Goal: Task Accomplishment & Management: Manage account settings

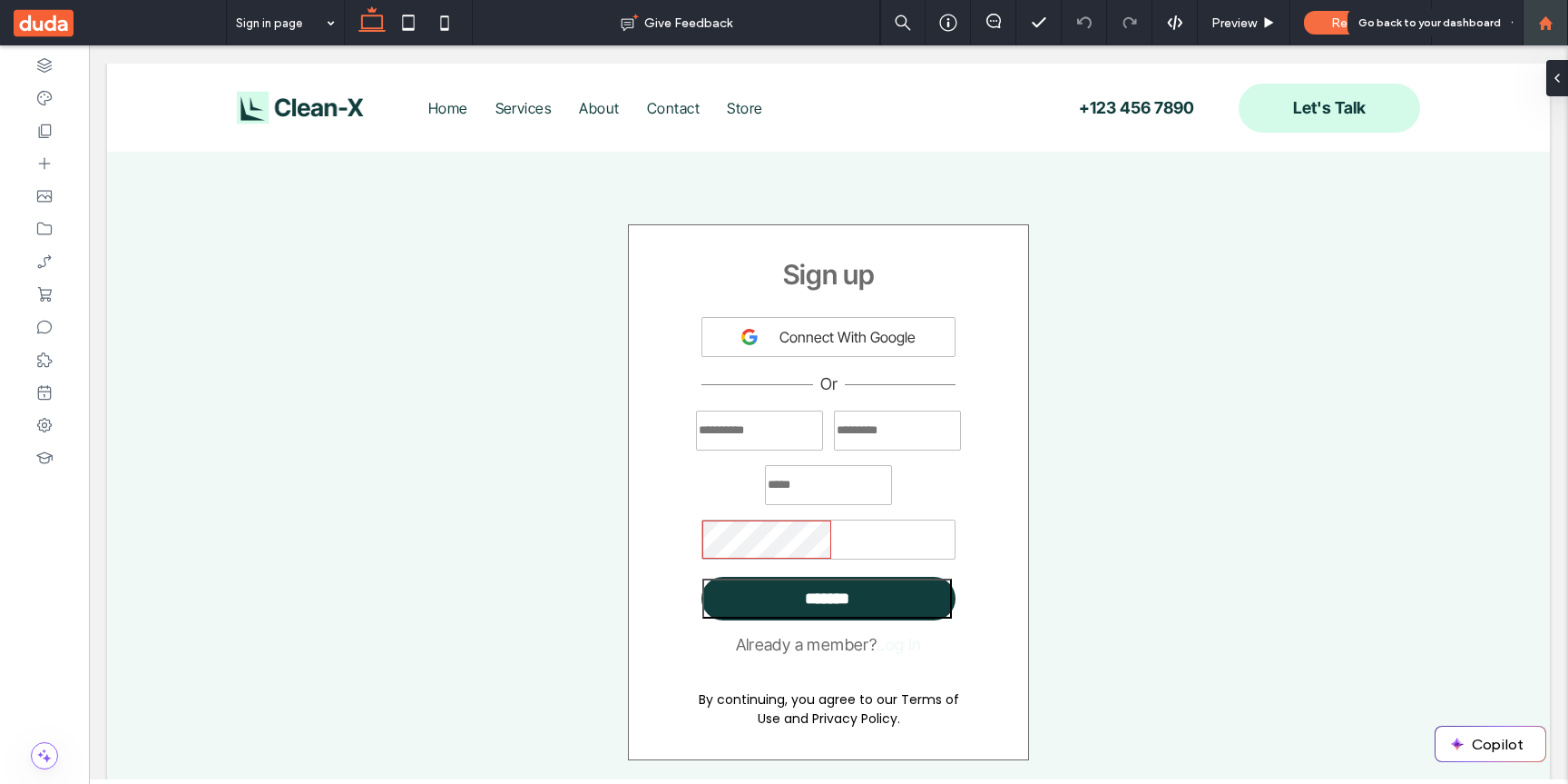
click at [1543, 26] on use at bounding box center [1545, 22] width 14 height 14
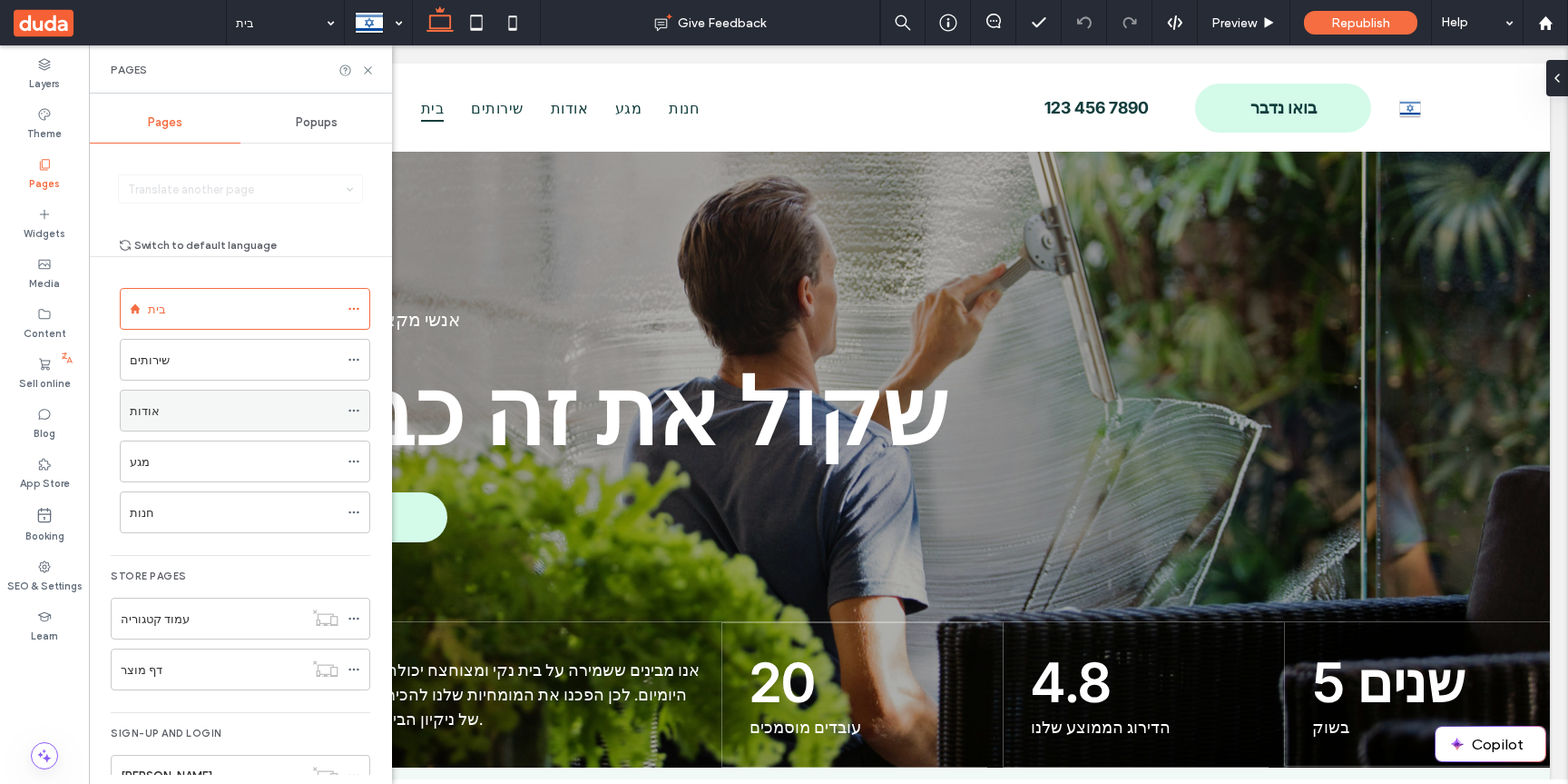
scroll to position [46, 0]
click at [63, 386] on label "Sell online" at bounding box center [46, 380] width 52 height 20
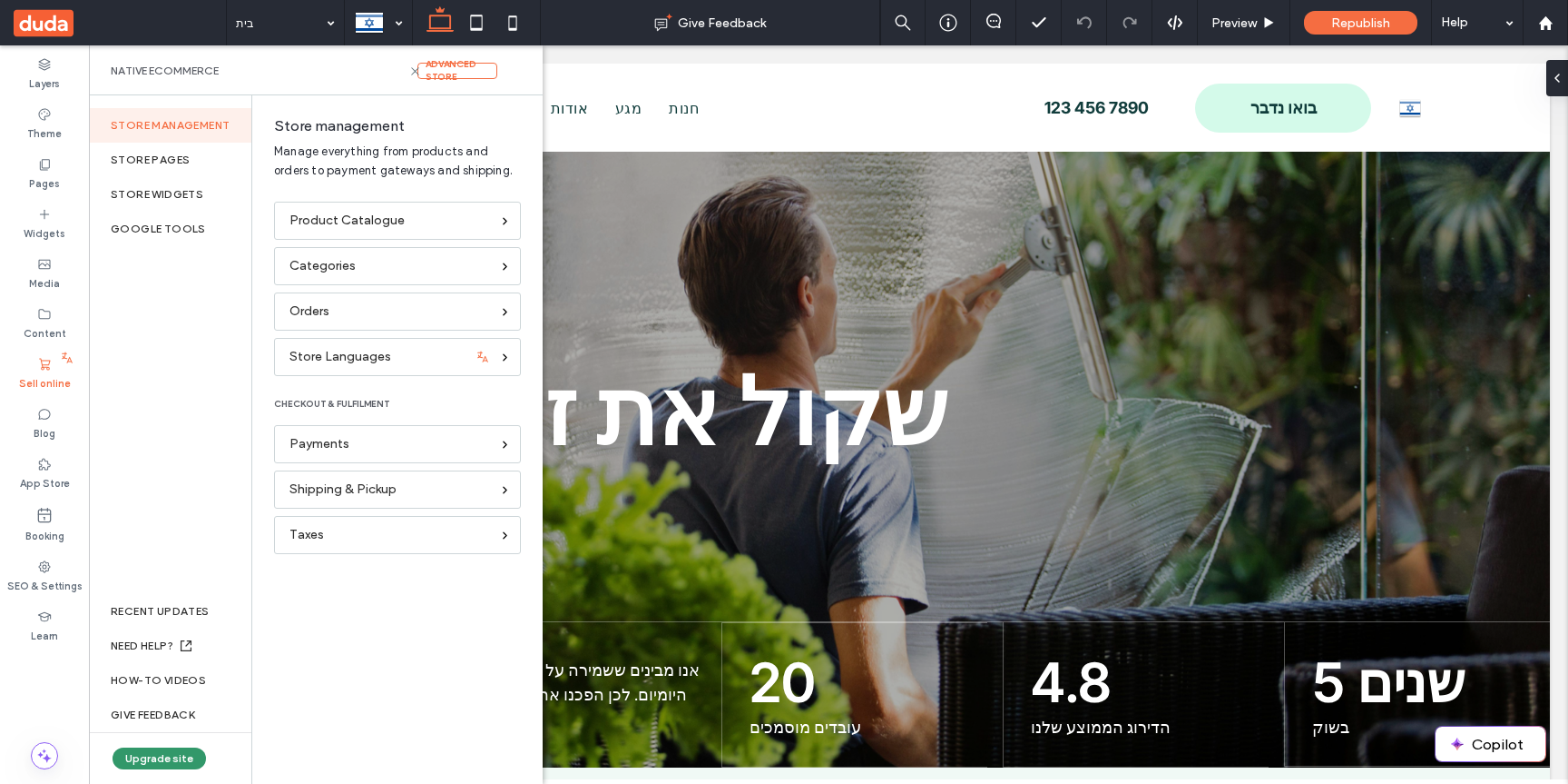
click at [145, 749] on button "Upgrade site" at bounding box center [159, 758] width 94 height 21
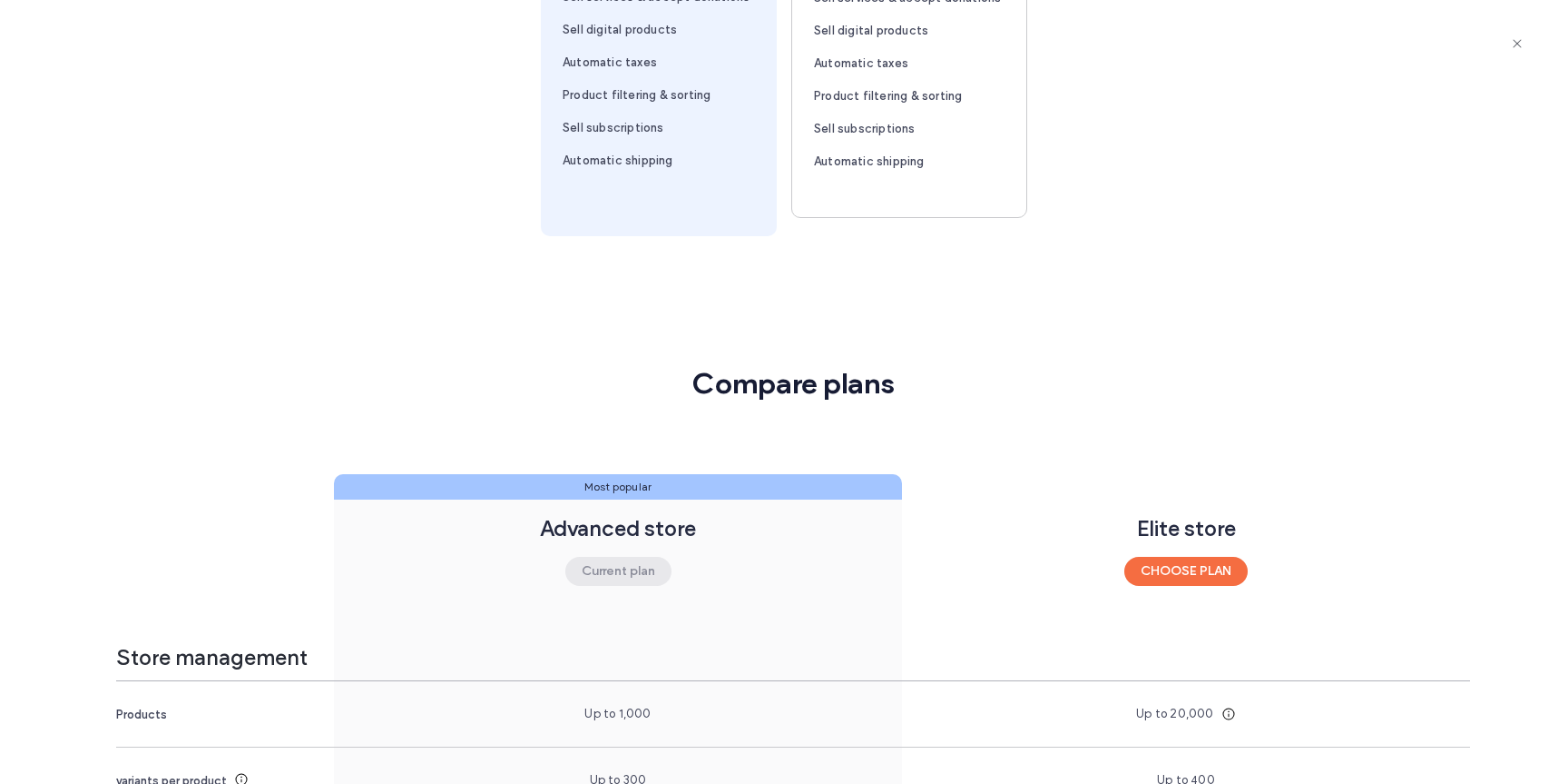
scroll to position [0, 0]
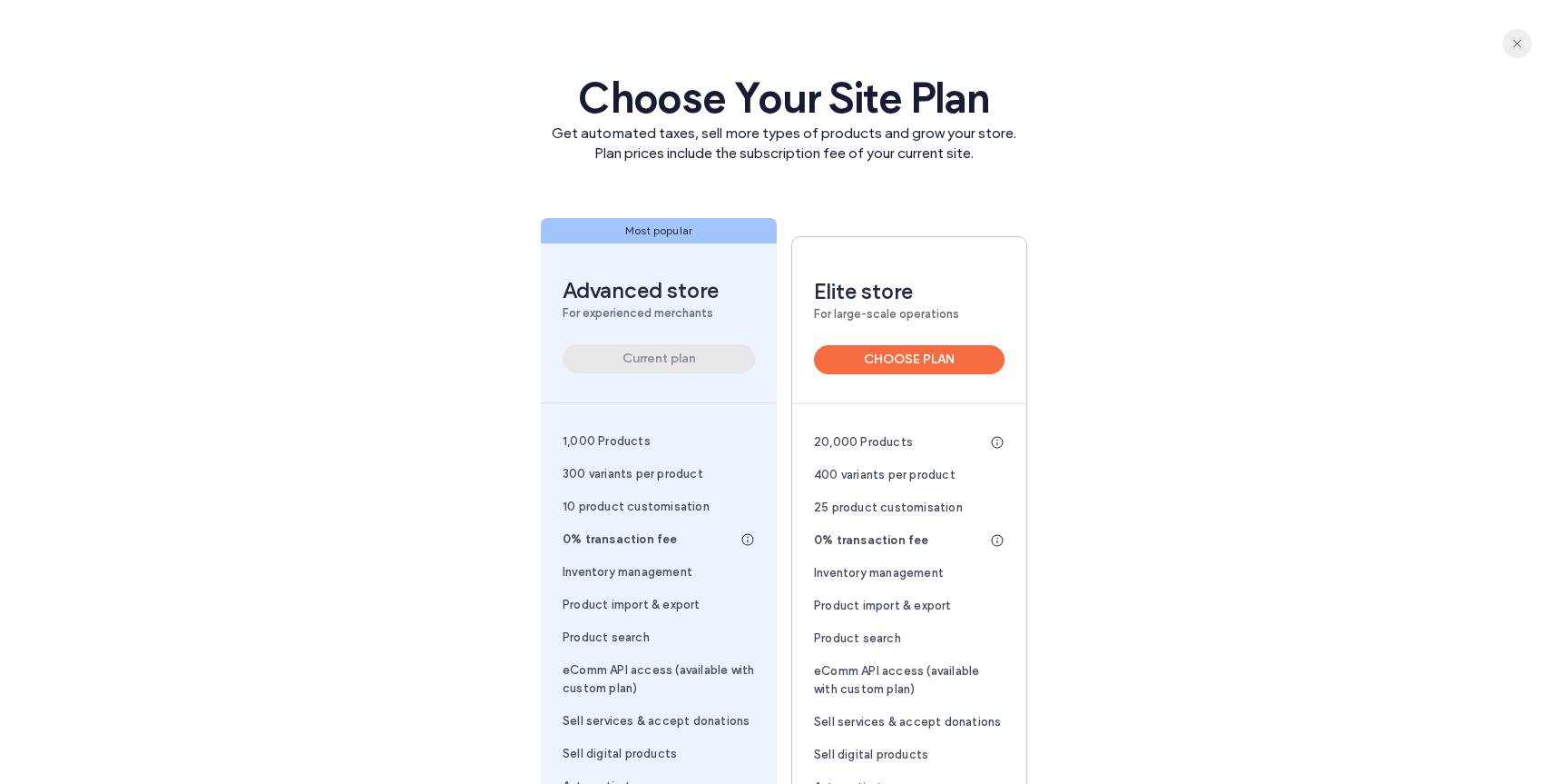
click at [1529, 48] on span "button" at bounding box center [1517, 43] width 29 height 29
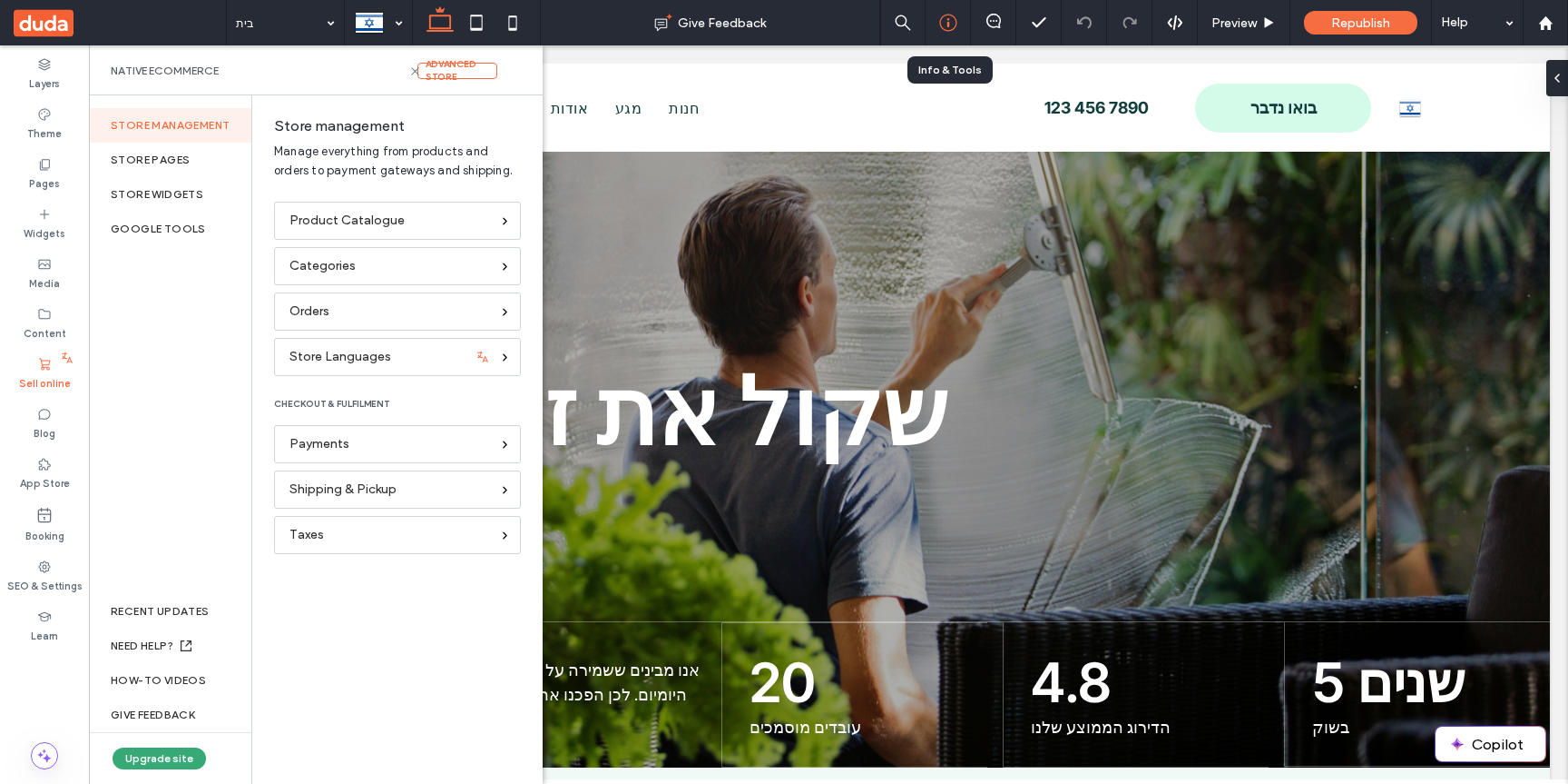
click at [946, 21] on icon at bounding box center [949, 23] width 19 height 19
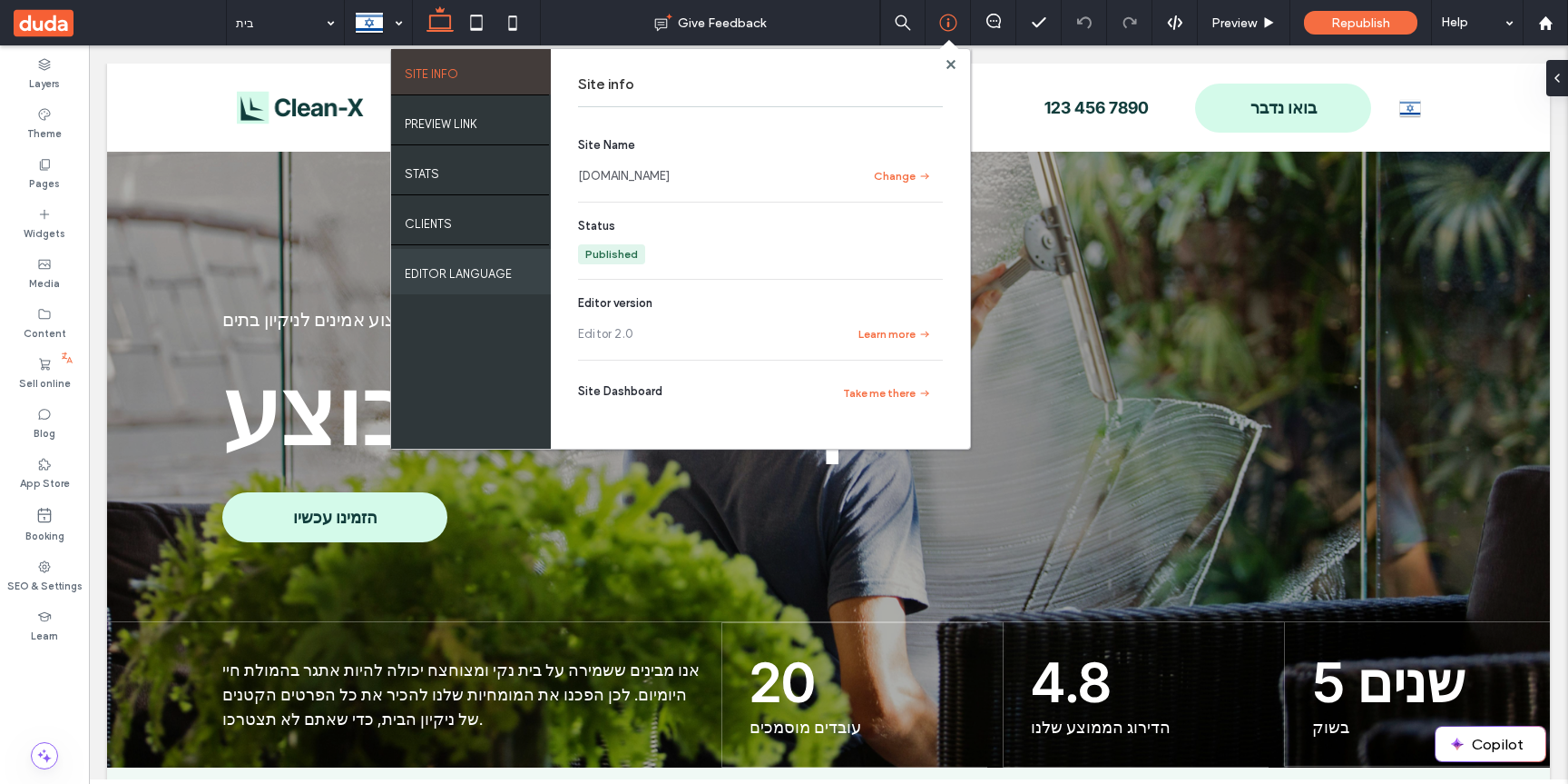
click at [474, 278] on label "EDITOR LANGUAGE" at bounding box center [458, 269] width 107 height 22
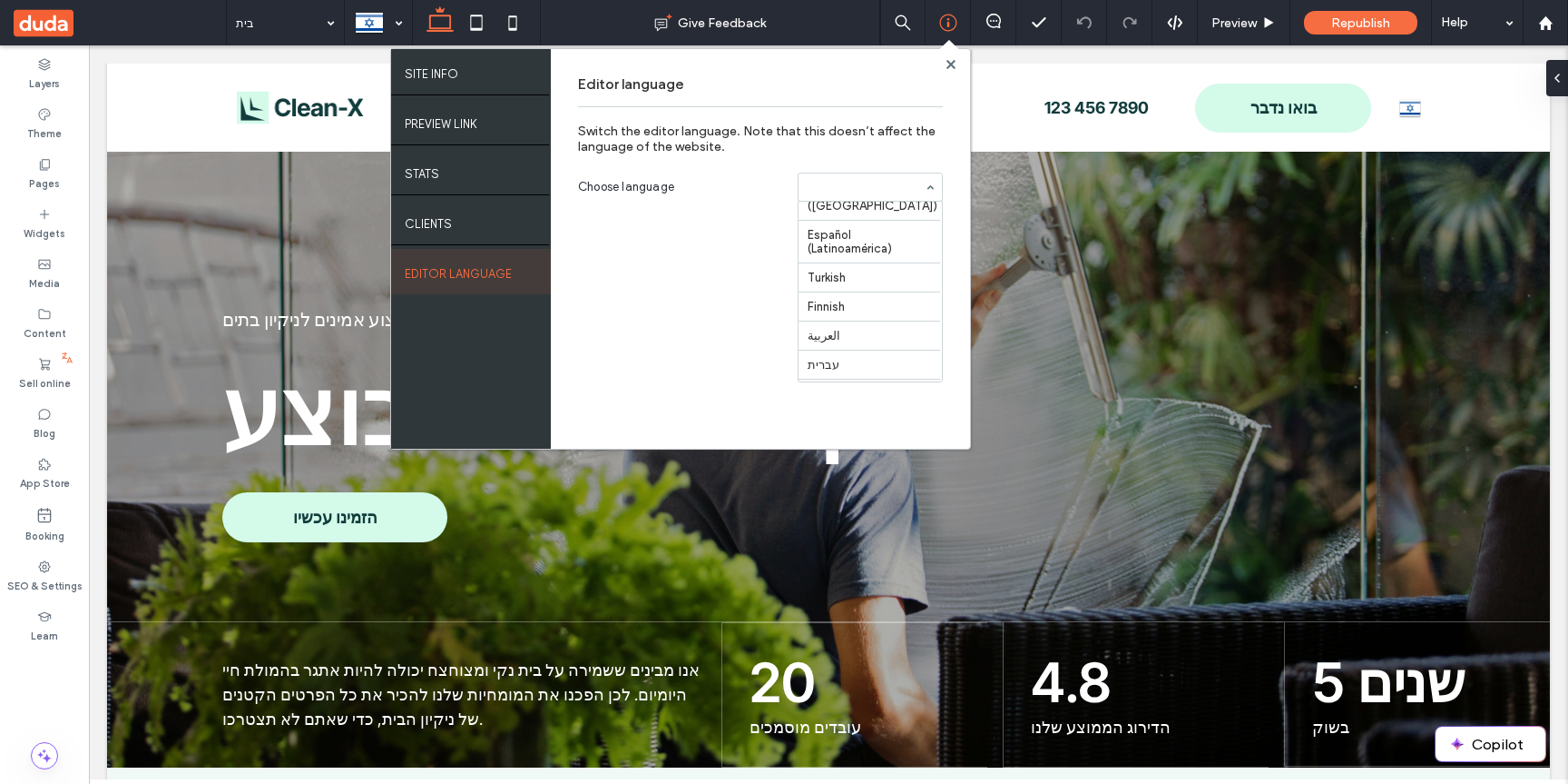
scroll to position [345, 0]
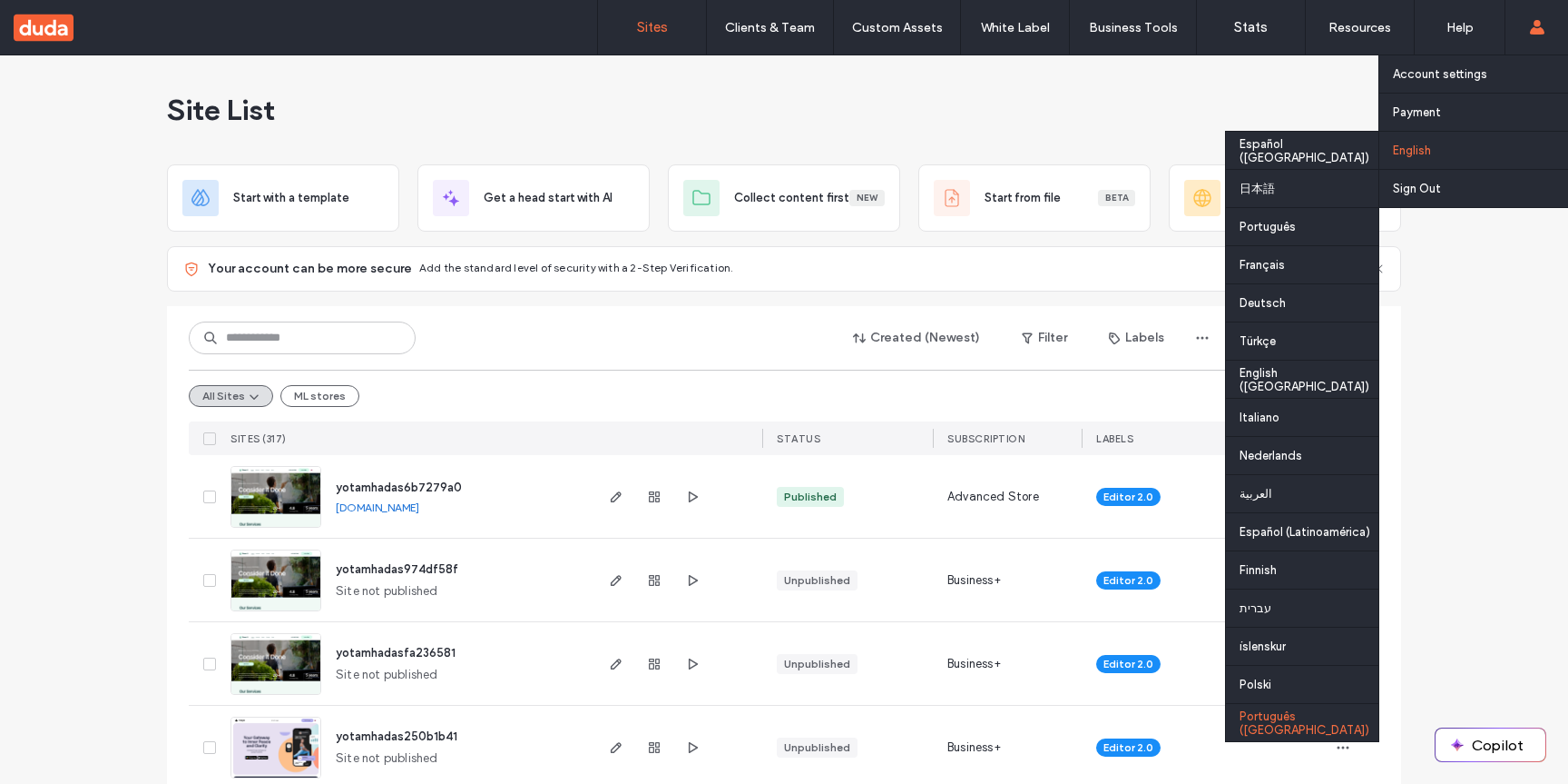
click at [1295, 728] on div "Português ([GEOGRAPHIC_DATA])" at bounding box center [1302, 722] width 152 height 38
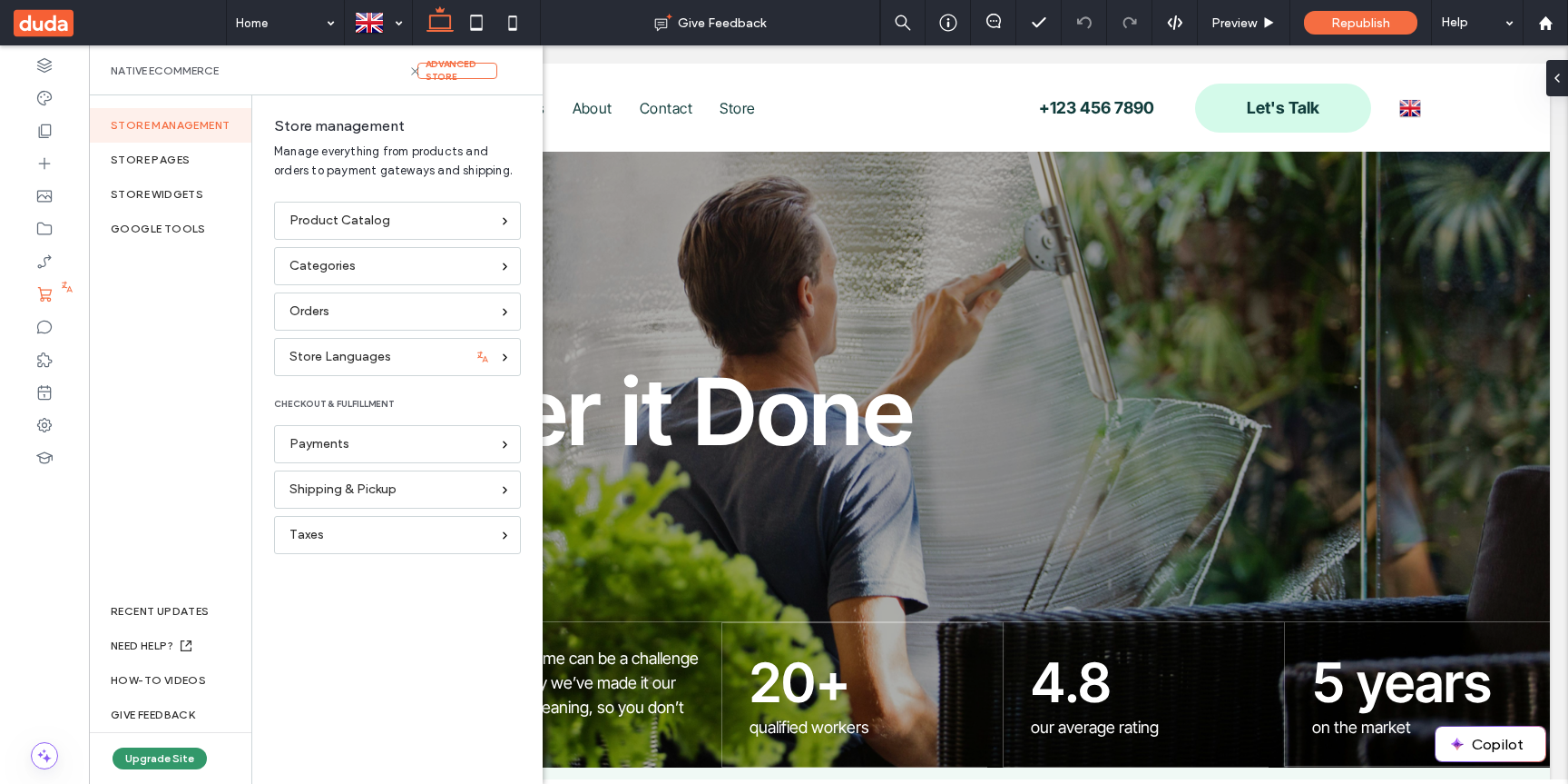
click at [171, 761] on body ".wqwq-1{fill:#231f20;} .cls-1q, .cls-2q { fill-rule: evenodd; } .cls-2q { fill:…" at bounding box center [784, 392] width 1568 height 784
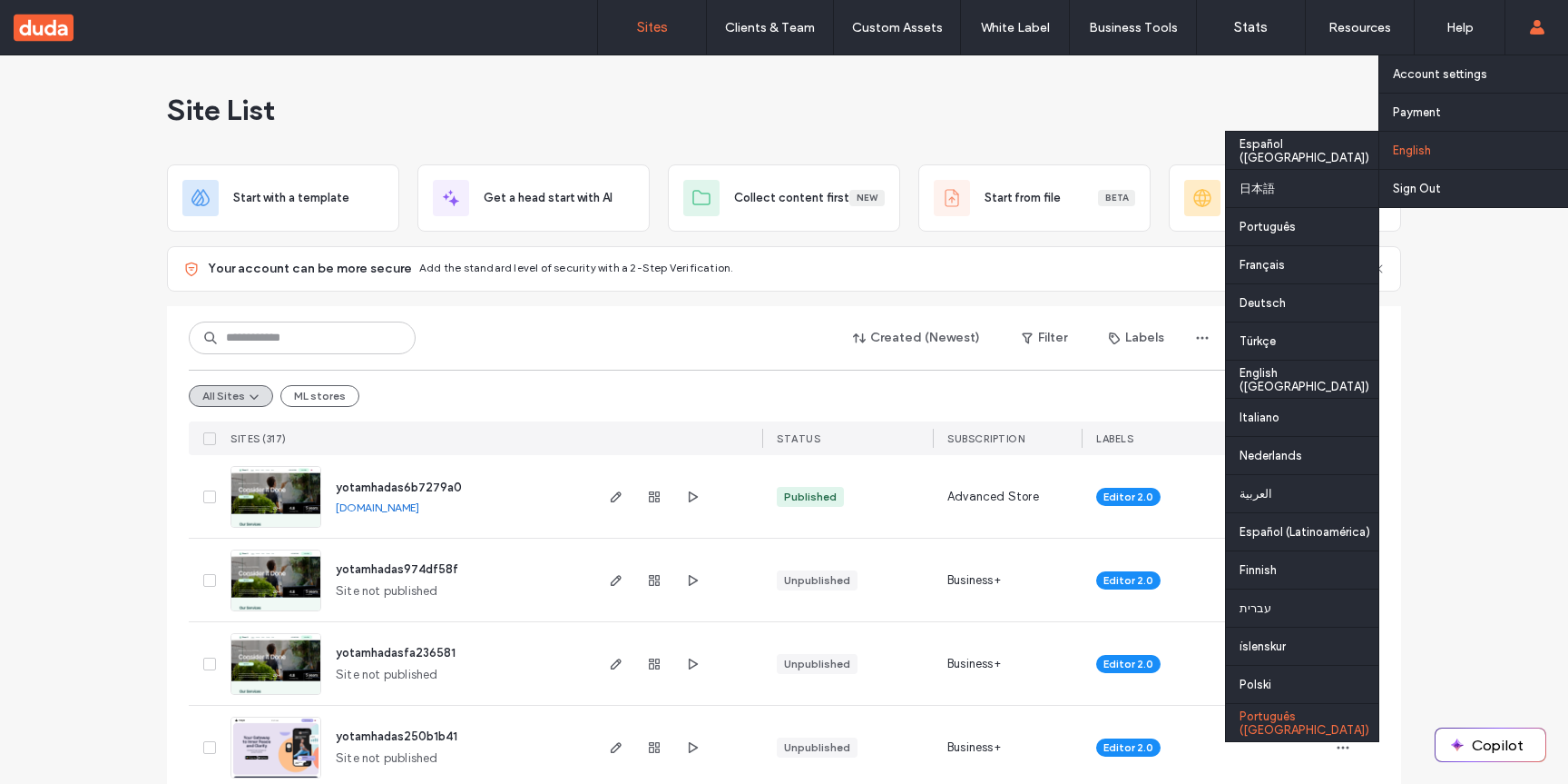
click at [1285, 724] on div "Português (Portugal)" at bounding box center [1302, 722] width 152 height 38
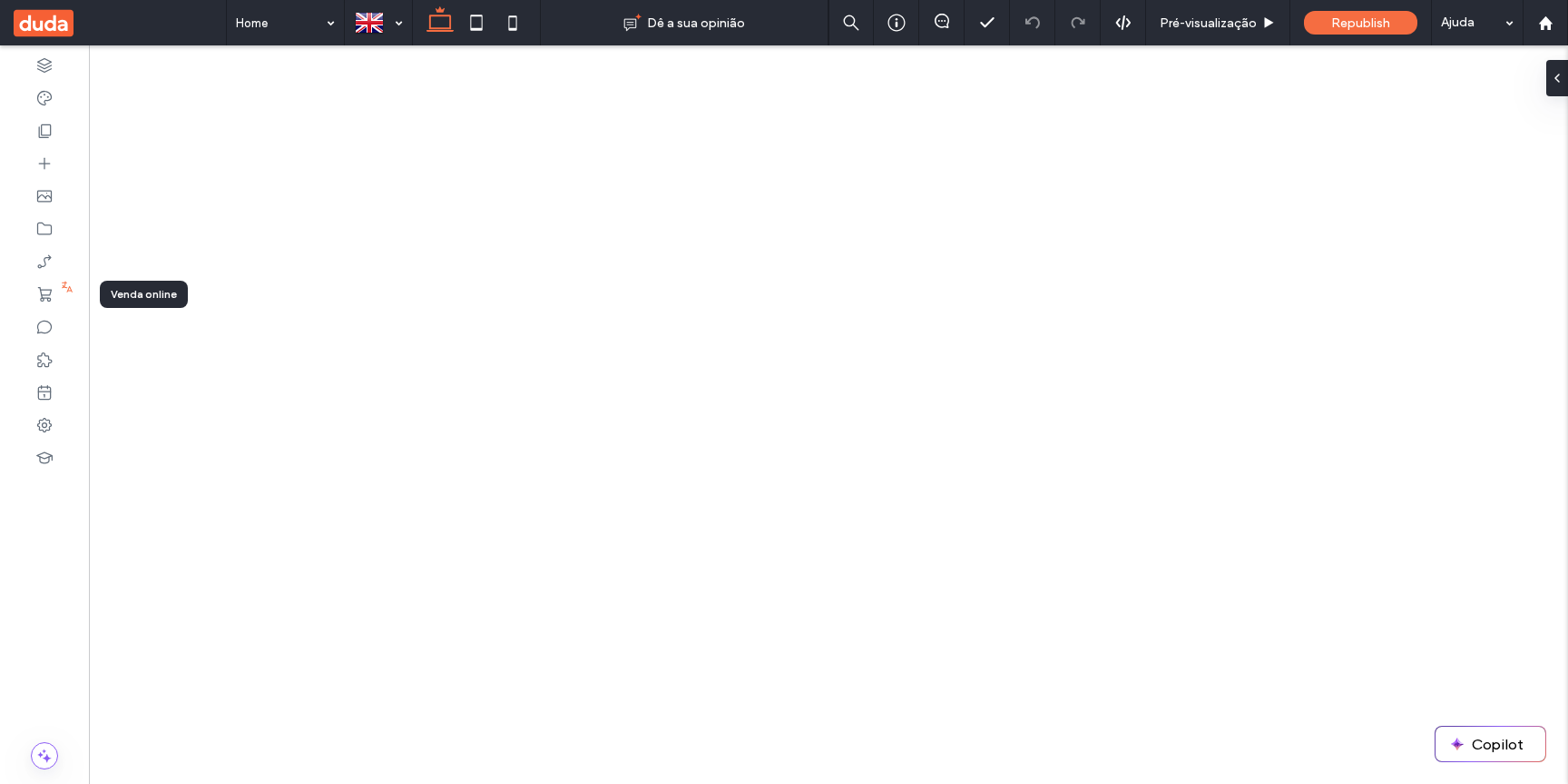
click at [56, 286] on div at bounding box center [45, 294] width 89 height 33
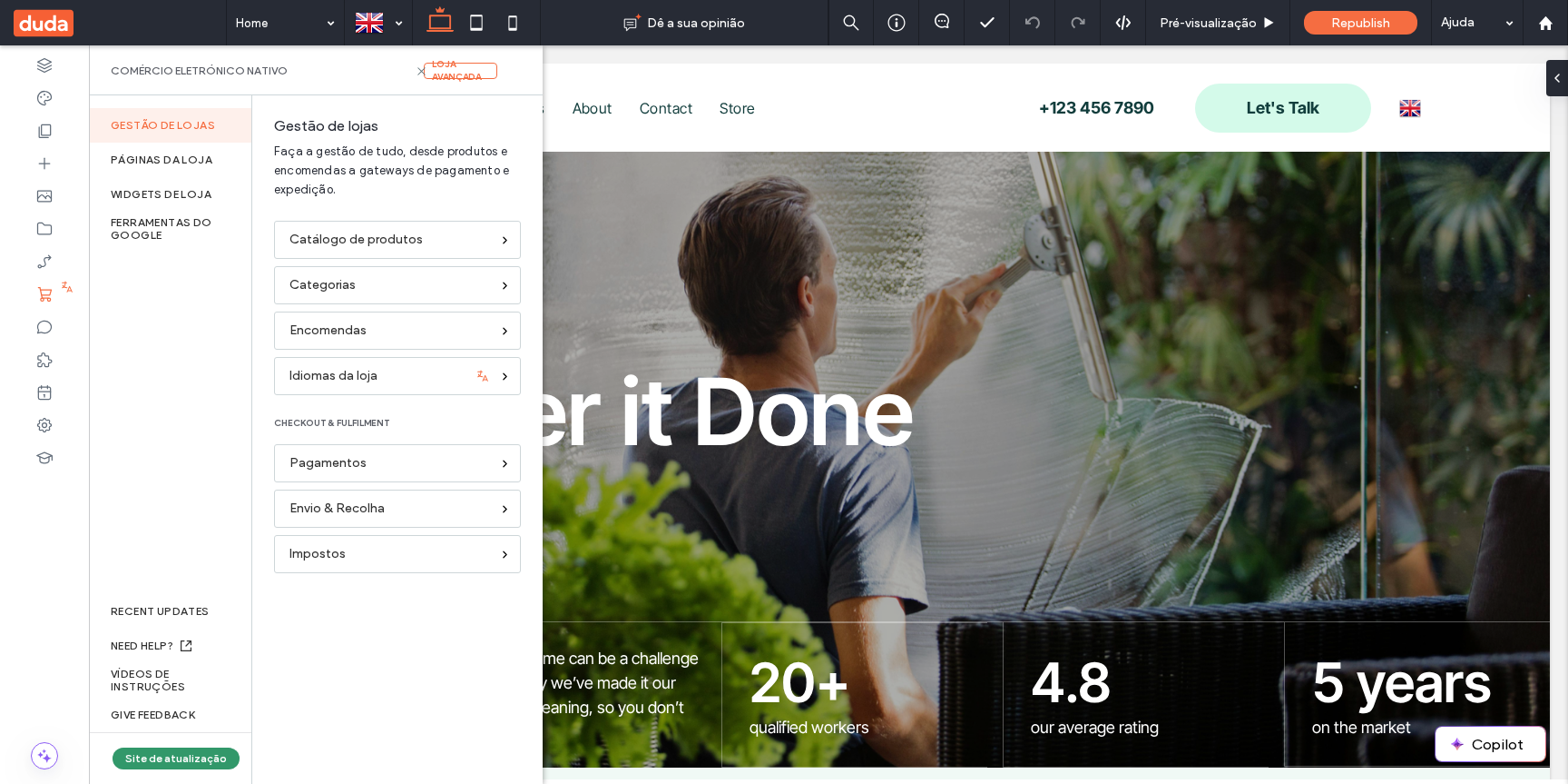
click at [195, 751] on button "Site de atualização" at bounding box center [176, 758] width 127 height 21
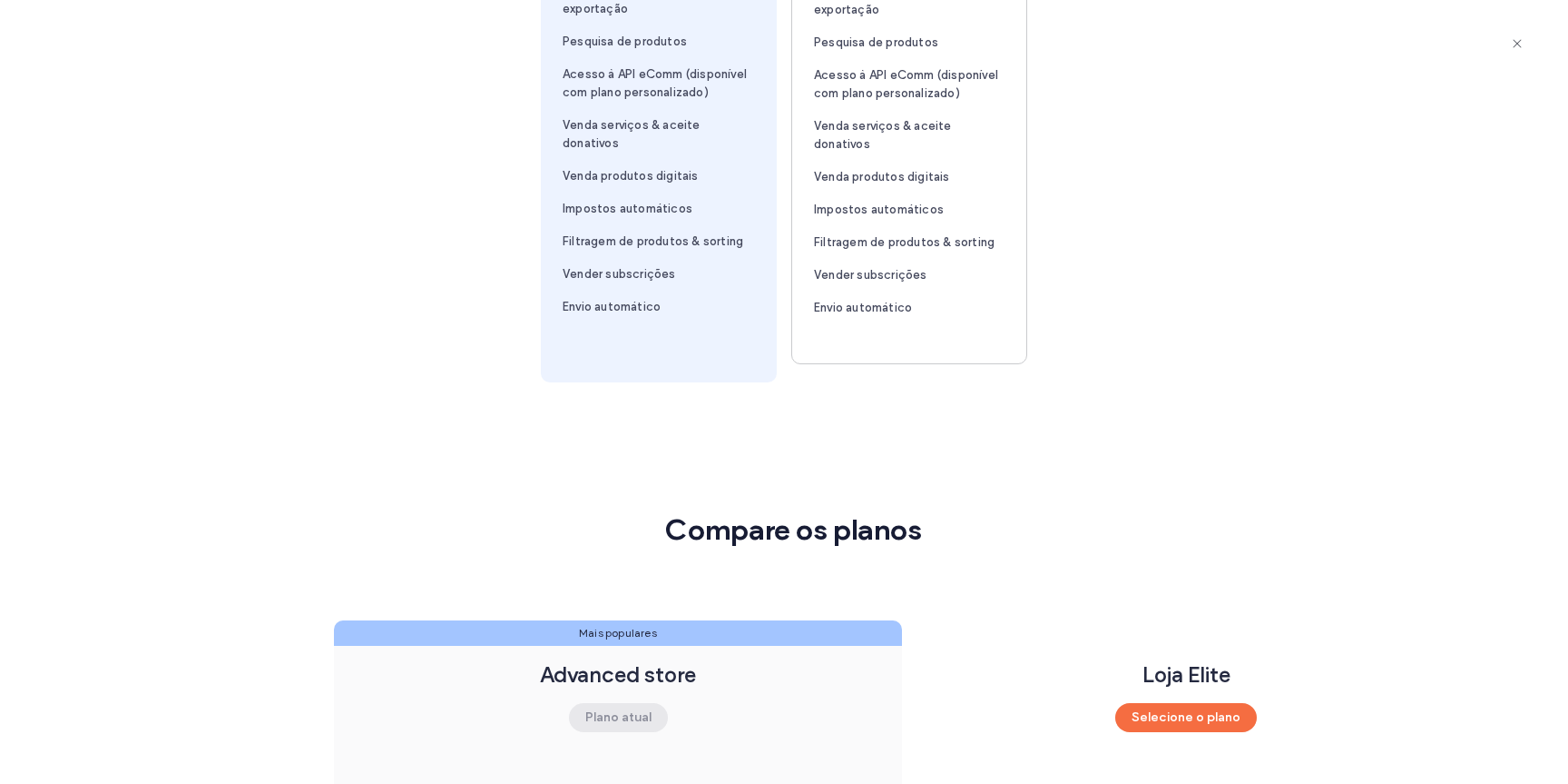
scroll to position [1180, 0]
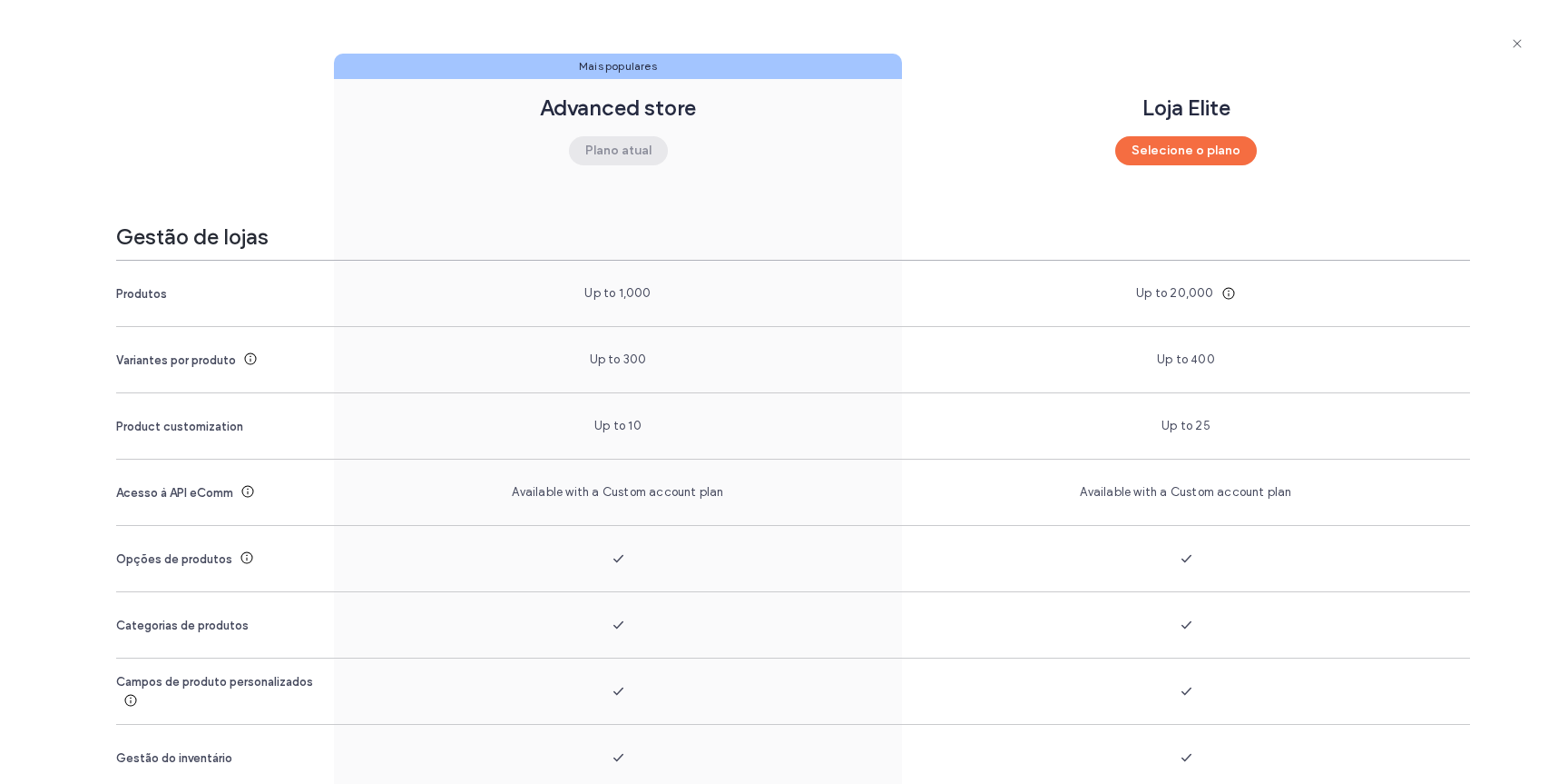
click at [603, 292] on span "Up to 1,000" at bounding box center [617, 294] width 66 height 19
drag, startPoint x: 603, startPoint y: 292, endPoint x: 592, endPoint y: 292, distance: 11.0
click at [592, 292] on span "Up to 1,000" at bounding box center [617, 294] width 66 height 19
copy span "Up to"
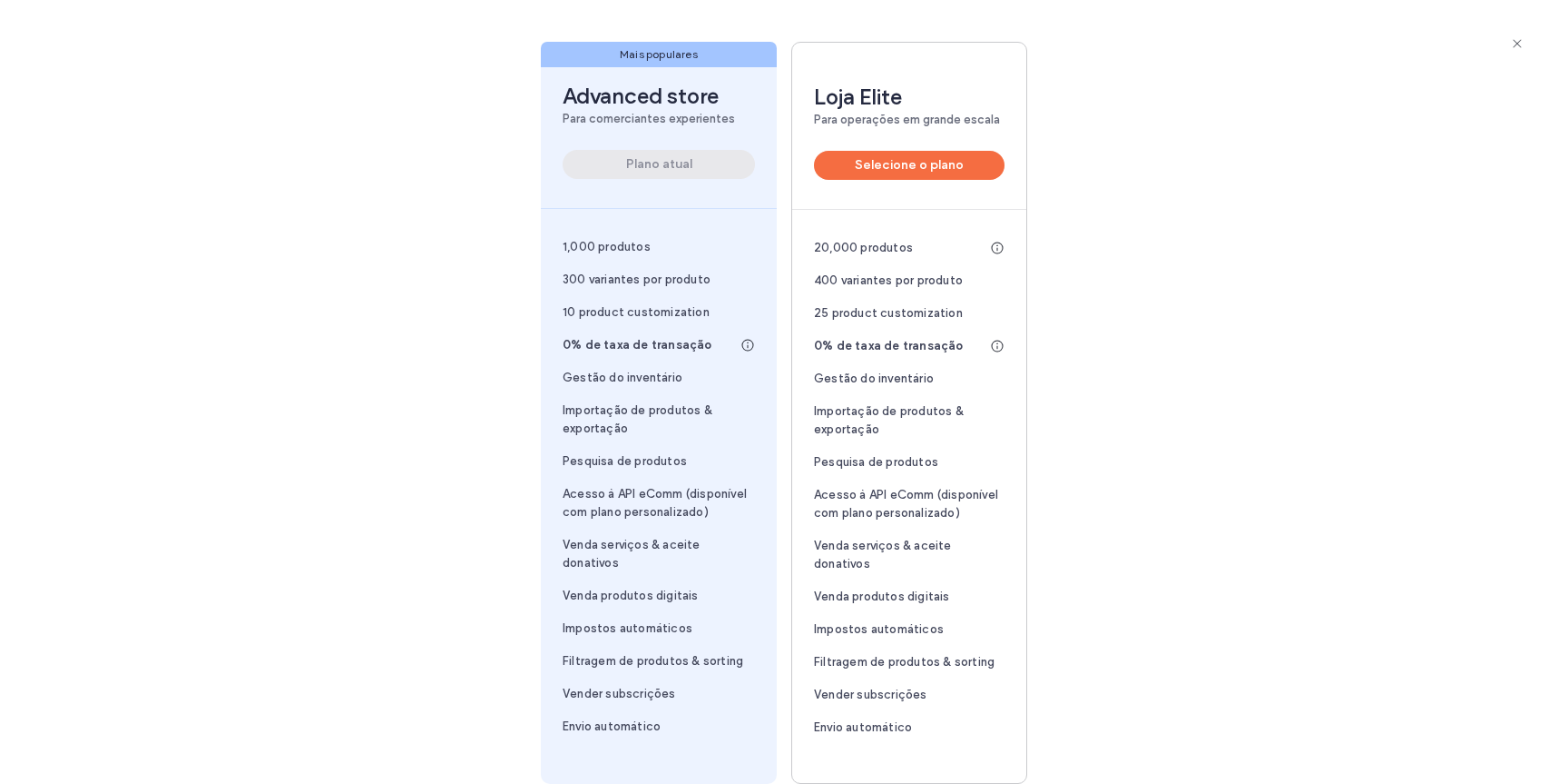
scroll to position [378, 0]
